Goal: Find specific page/section: Find specific page/section

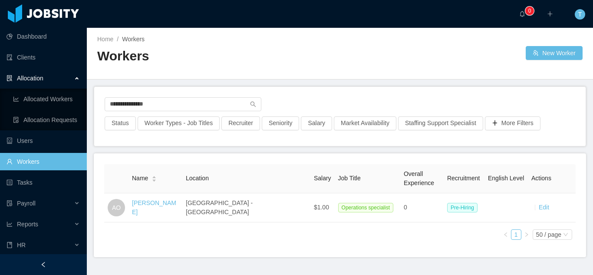
click at [204, 97] on input "**********" at bounding box center [183, 104] width 157 height 14
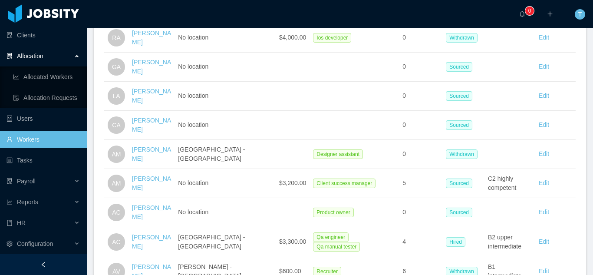
scroll to position [192, 0]
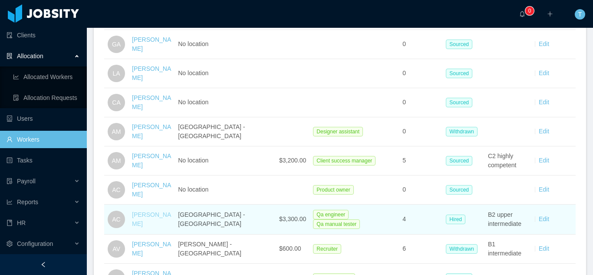
type input "**********"
click at [156, 216] on link "[PERSON_NAME]" at bounding box center [151, 219] width 39 height 16
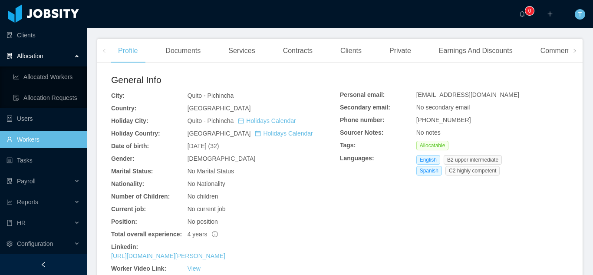
scroll to position [271, 0]
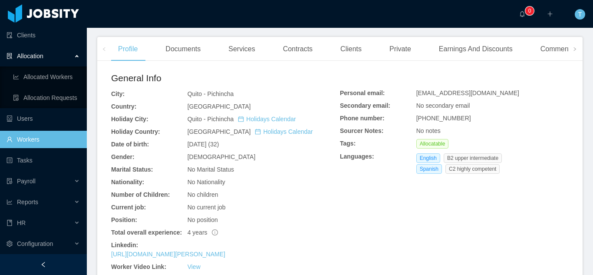
drag, startPoint x: 593, startPoint y: 136, endPoint x: 593, endPoint y: 114, distance: 21.3
click at [593, 114] on div at bounding box center [593, 137] width 0 height 275
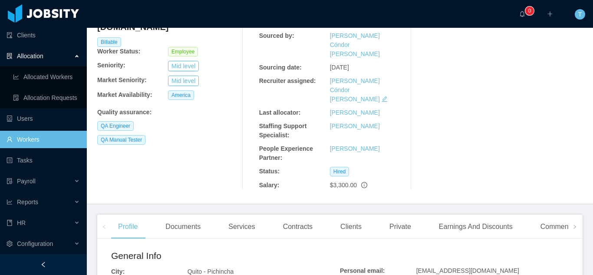
scroll to position [115, 0]
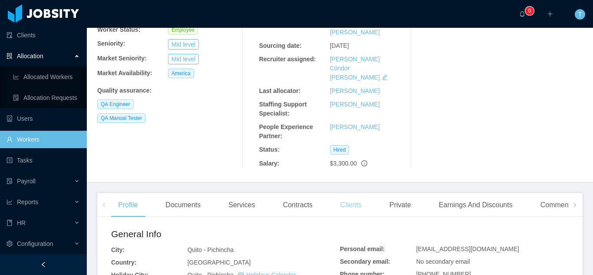
click at [359, 193] on div "Clients" at bounding box center [351, 205] width 35 height 24
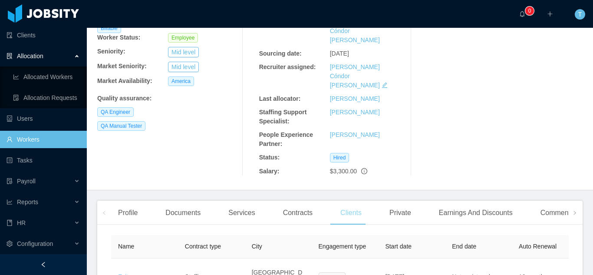
scroll to position [115, 0]
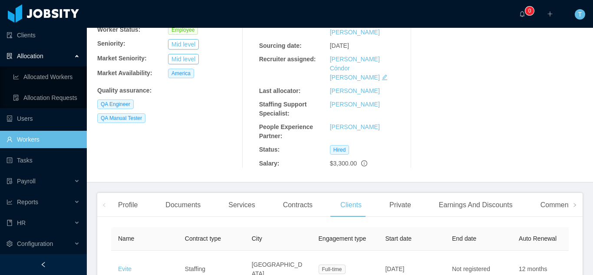
click at [30, 135] on link "Workers" at bounding box center [43, 139] width 73 height 17
